Goal: Download file/media

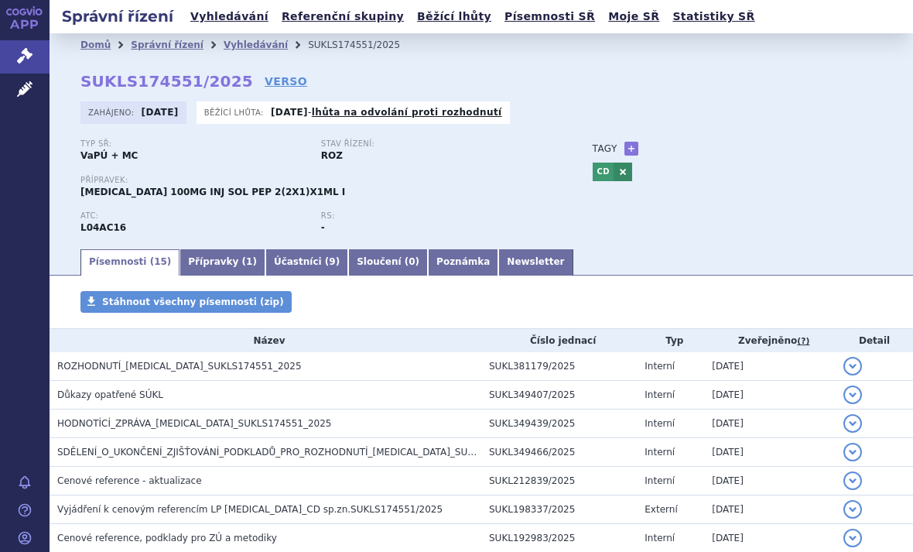
click at [249, 425] on span "HODNOTÍCÍ_ZPRÁVA_TREMFYA_SUKLS174551_2025" at bounding box center [194, 423] width 275 height 11
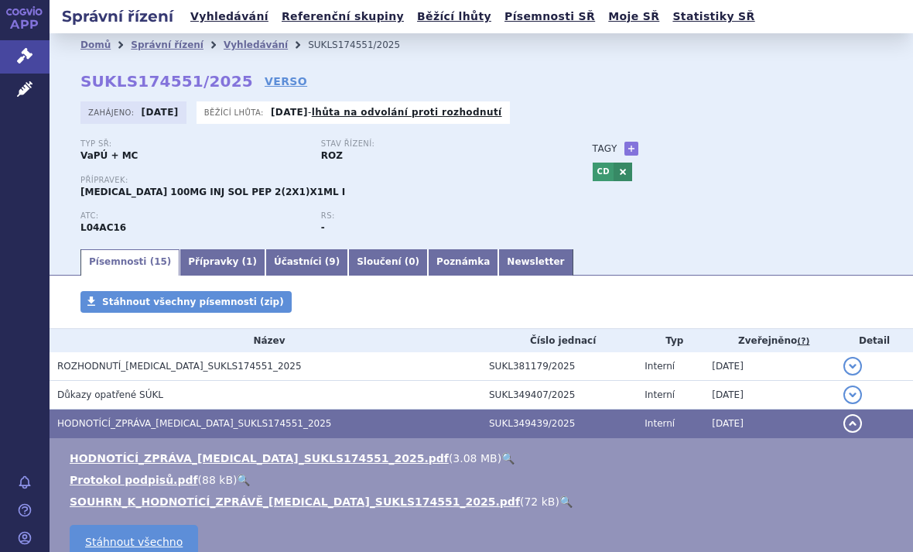
click at [324, 458] on link "HODNOTÍCÍ_ZPRÁVA_TREMFYA_SUKLS174551_2025.pdf" at bounding box center [259, 458] width 379 height 12
click at [220, 15] on link "Vyhledávání" at bounding box center [229, 16] width 87 height 21
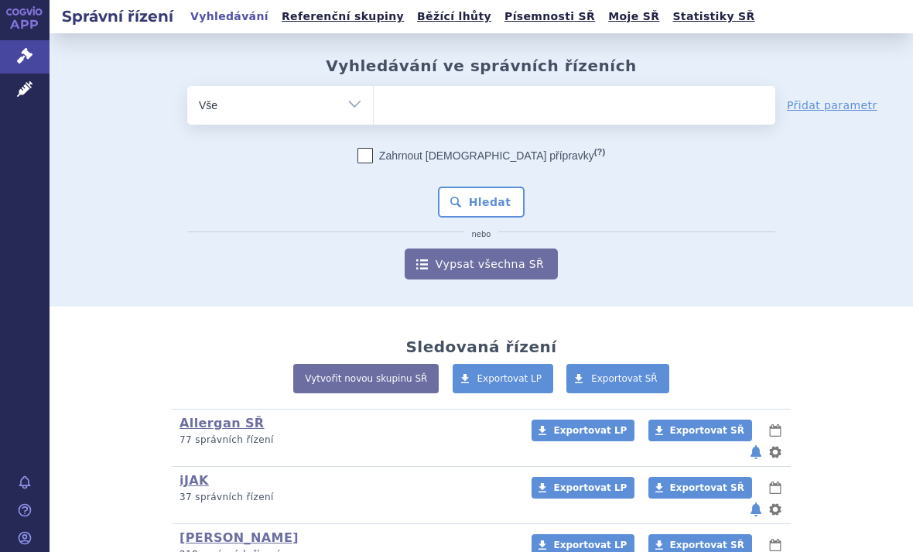
click at [506, 101] on ul at bounding box center [574, 102] width 401 height 32
click at [374, 101] on select at bounding box center [373, 104] width 1 height 39
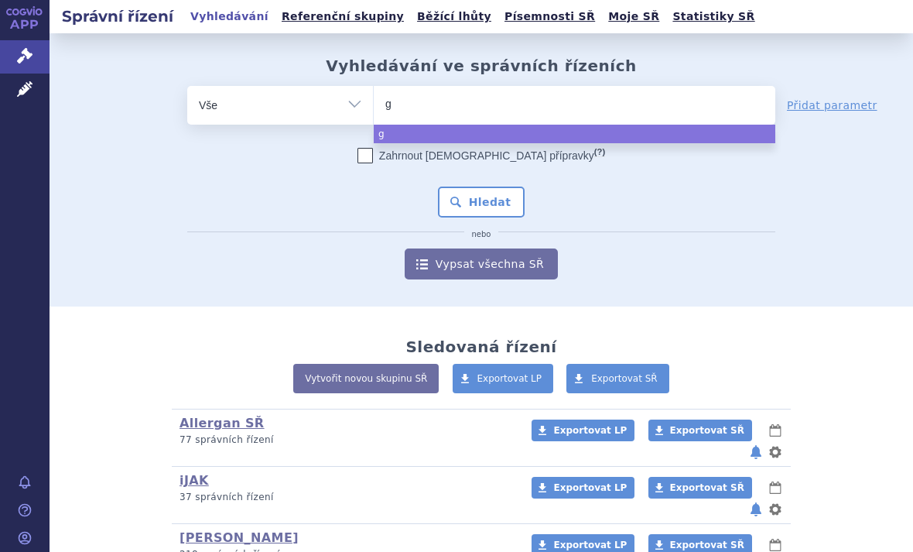
type input "gl"
select select "gl"
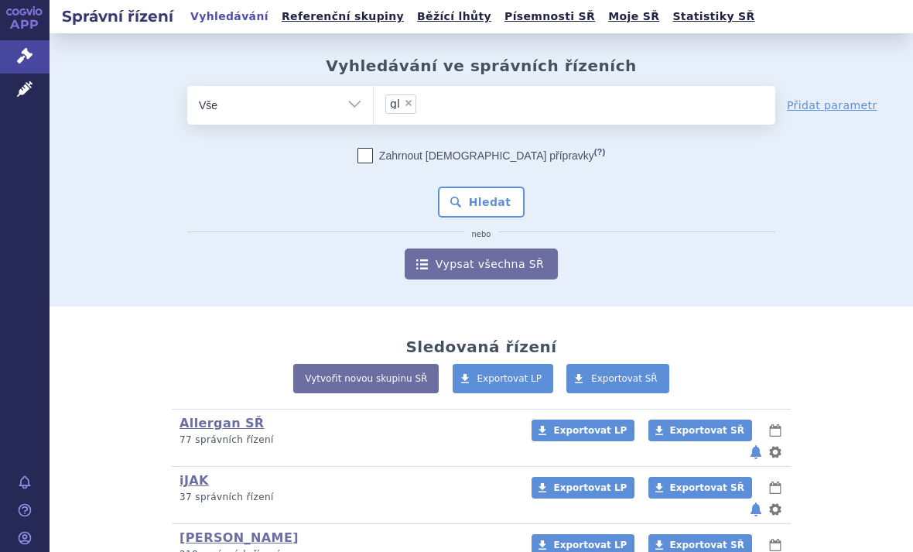
click at [407, 99] on span "×" at bounding box center [408, 102] width 9 height 9
click at [374, 99] on select "gl" at bounding box center [373, 104] width 1 height 39
select select
type input "g"
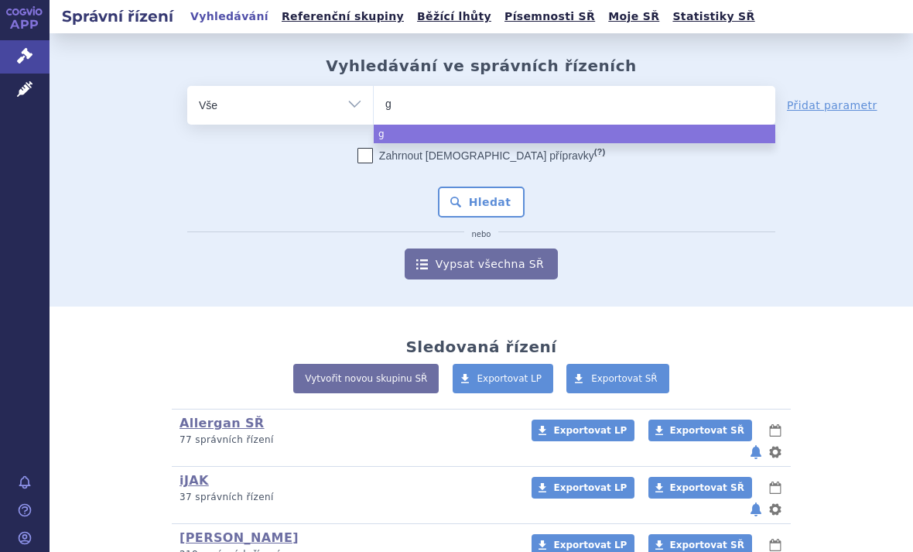
click at [447, 97] on ul "g" at bounding box center [574, 102] width 401 height 32
click at [374, 97] on select "g" at bounding box center [373, 104] width 1 height 39
select select "g"
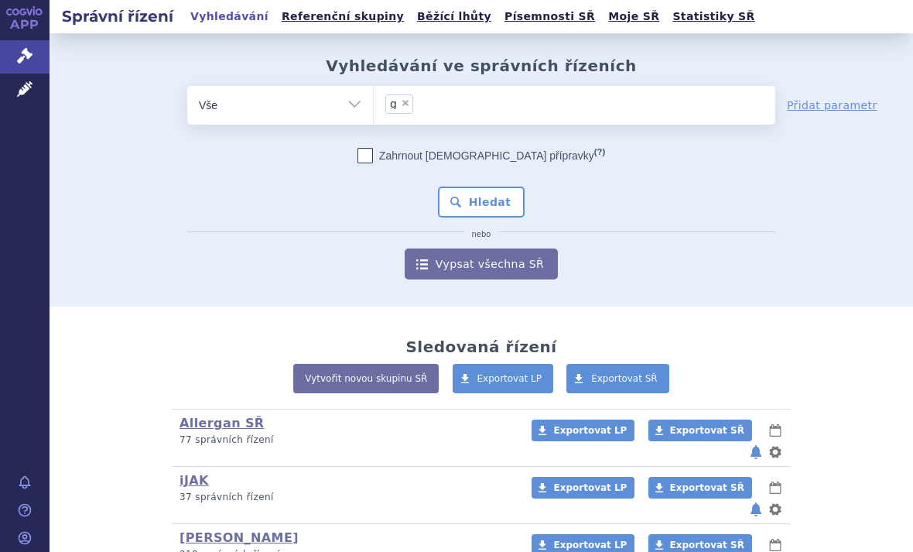
click at [405, 106] on span "×" at bounding box center [405, 102] width 9 height 9
click at [374, 106] on select "g" at bounding box center [373, 104] width 1 height 39
select select
type input "G"
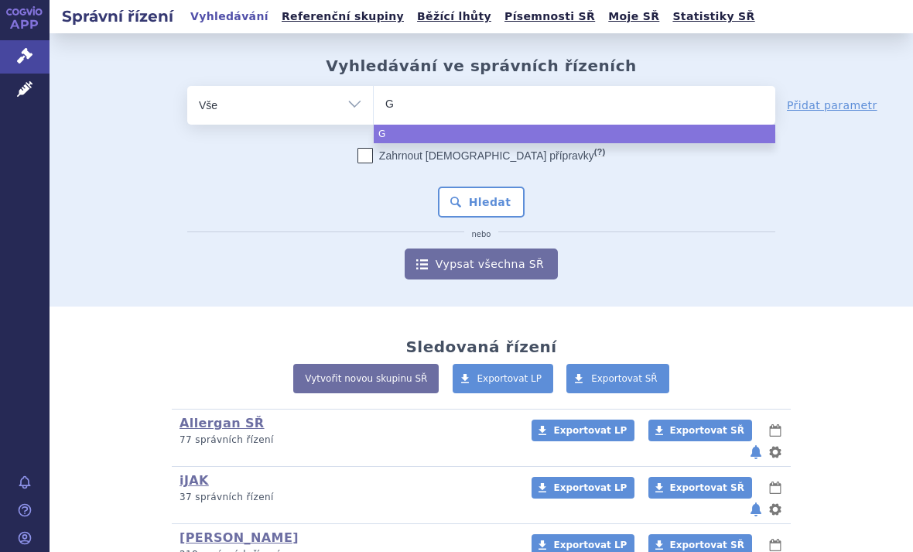
select select "G"
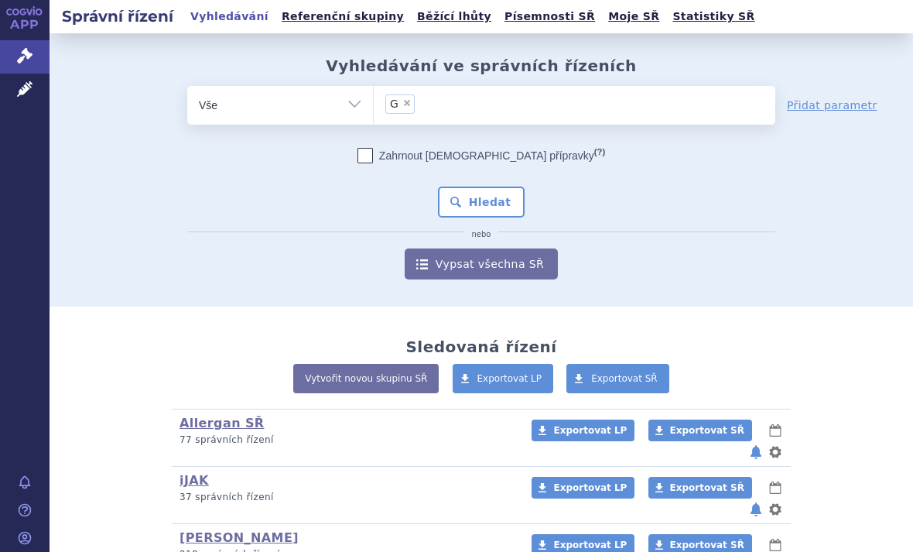
type input "G"
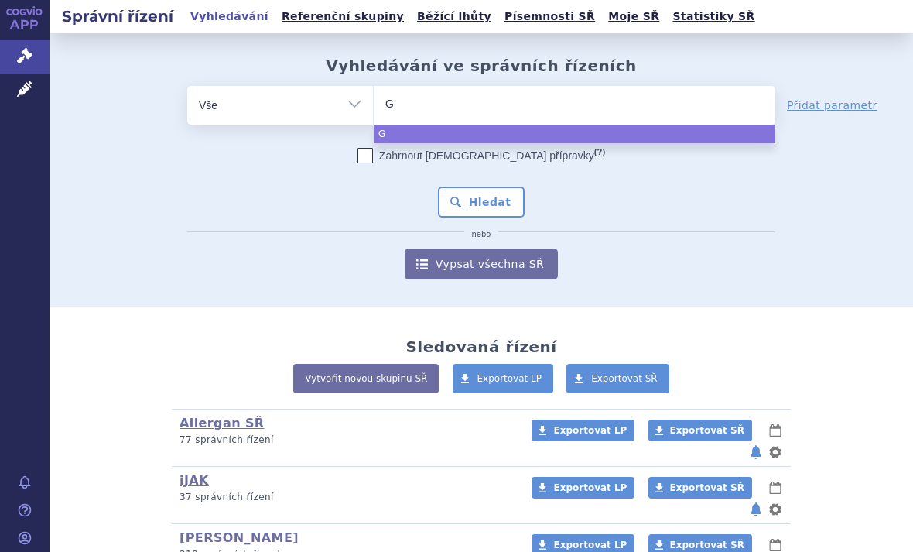
click at [401, 101] on input "G" at bounding box center [393, 103] width 16 height 19
select select "G"
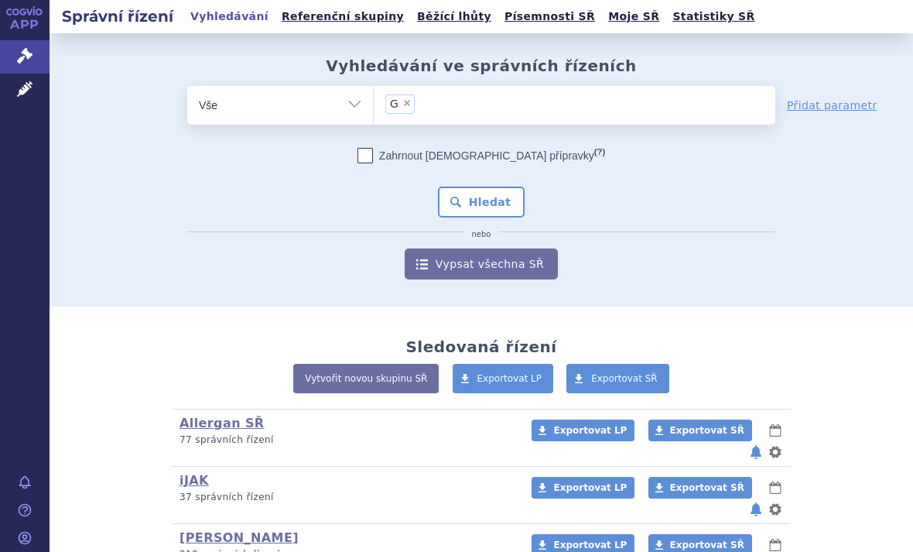
click at [406, 107] on span "×" at bounding box center [406, 102] width 9 height 9
click at [374, 107] on select "G" at bounding box center [373, 104] width 1 height 39
select select
type input "g"
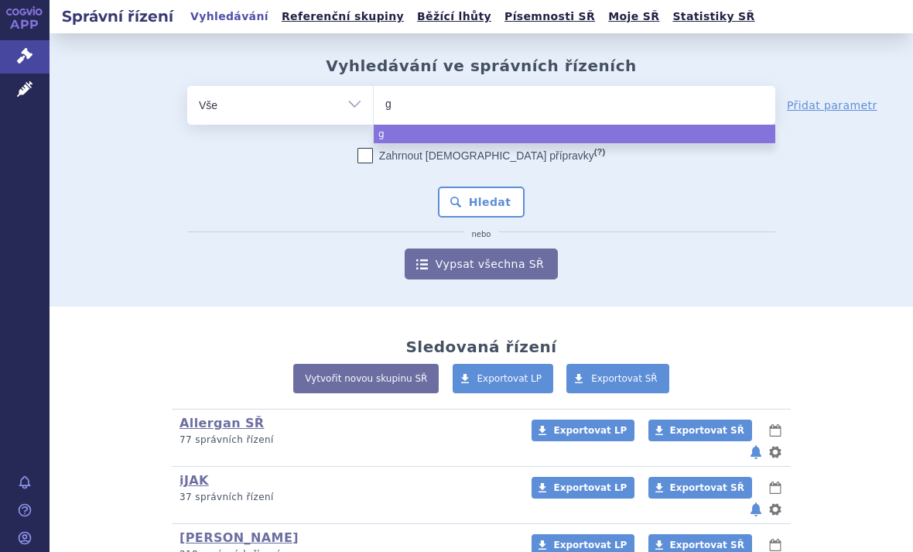
select select "g"
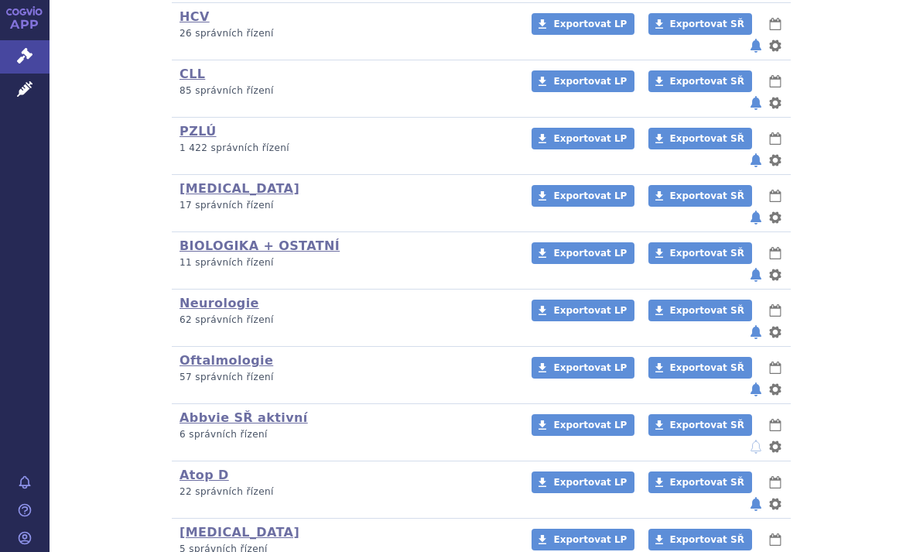
scroll to position [757, 0]
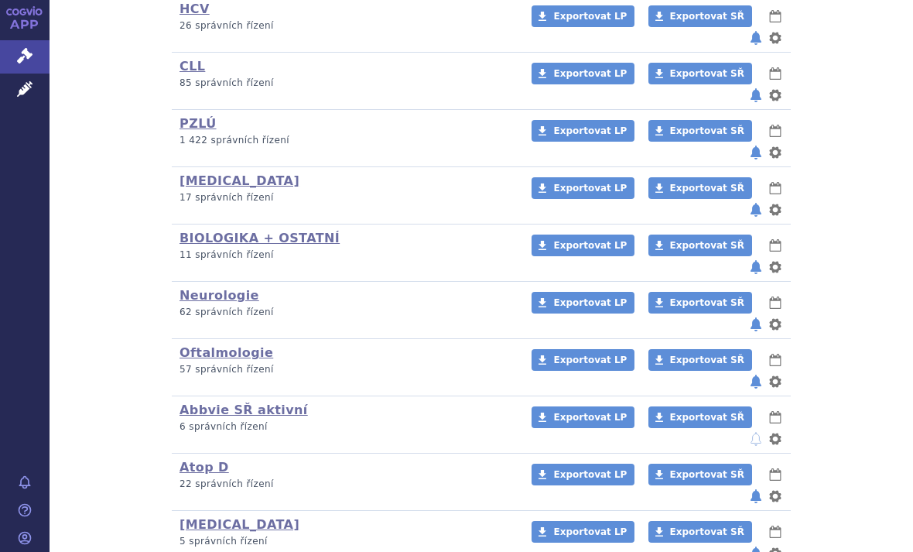
click at [194, 122] on link "PZLÚ" at bounding box center [197, 123] width 37 height 15
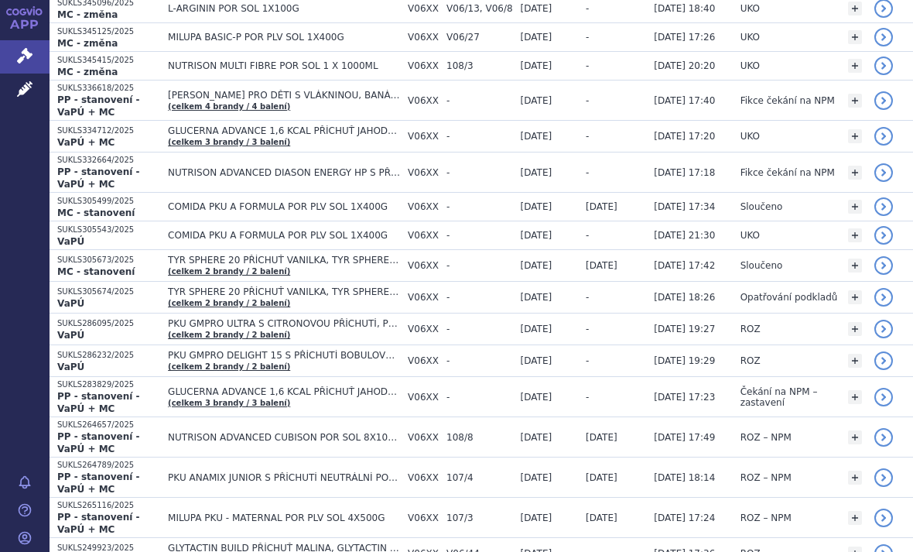
scroll to position [703, 0]
click at [87, 138] on strong "VaPÚ + MC" at bounding box center [85, 143] width 57 height 11
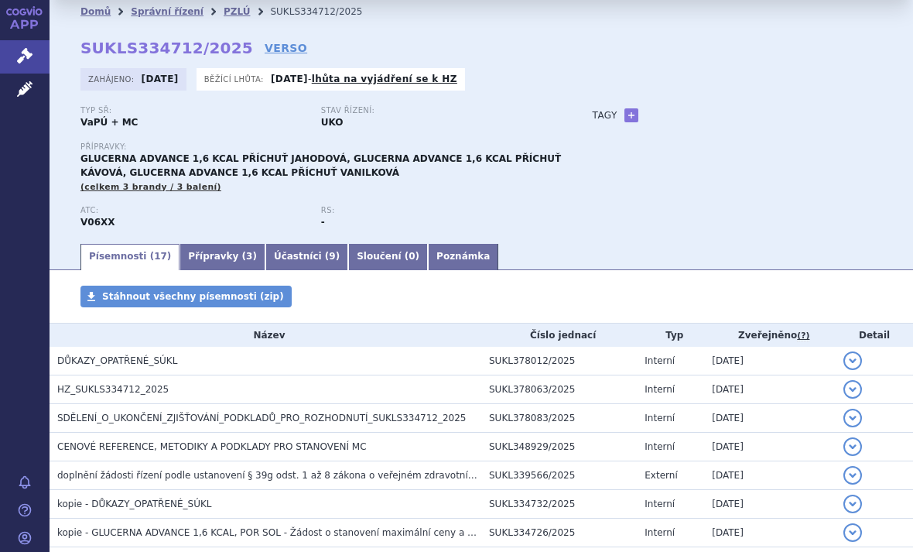
scroll to position [59, 0]
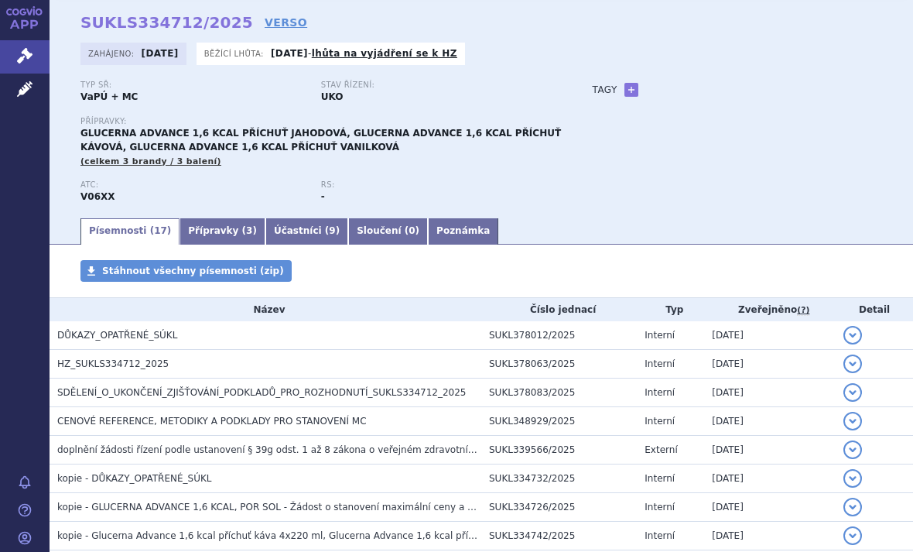
click at [99, 366] on span "HZ_SUKLS334712_2025" at bounding box center [112, 363] width 111 height 11
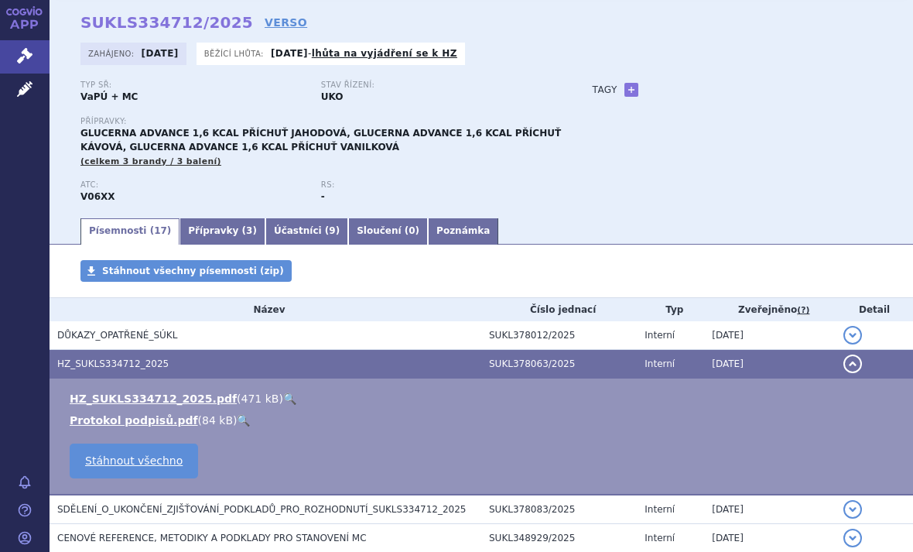
click at [101, 395] on link "HZ_SUKLS334712_2025.pdf" at bounding box center [153, 398] width 167 height 12
click at [118, 398] on link "HZ_SUKLS334712_2025.pdf" at bounding box center [153, 398] width 167 height 12
